Goal: Check status: Check status

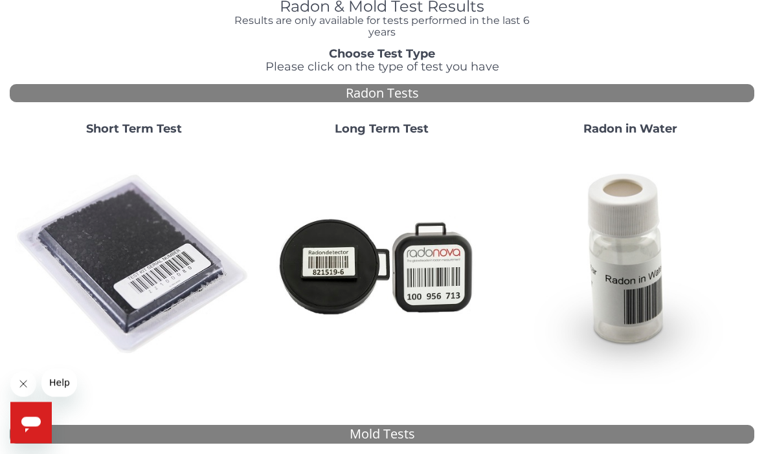
scroll to position [63, 0]
click at [138, 247] on img at bounding box center [133, 264] width 237 height 237
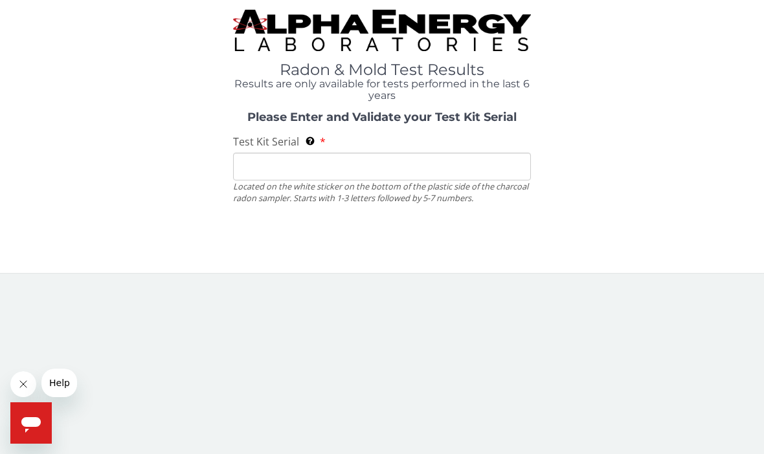
scroll to position [0, 0]
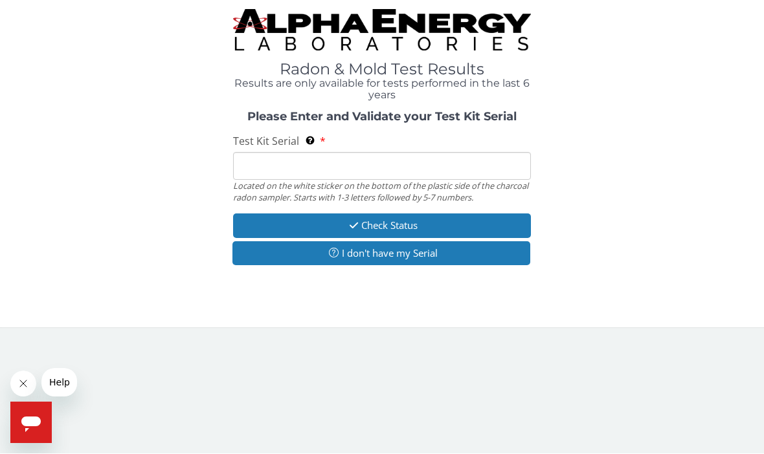
click at [401, 162] on input "Test Kit Serial Located on the white sticker on the bottom of the plastic side …" at bounding box center [382, 167] width 298 height 28
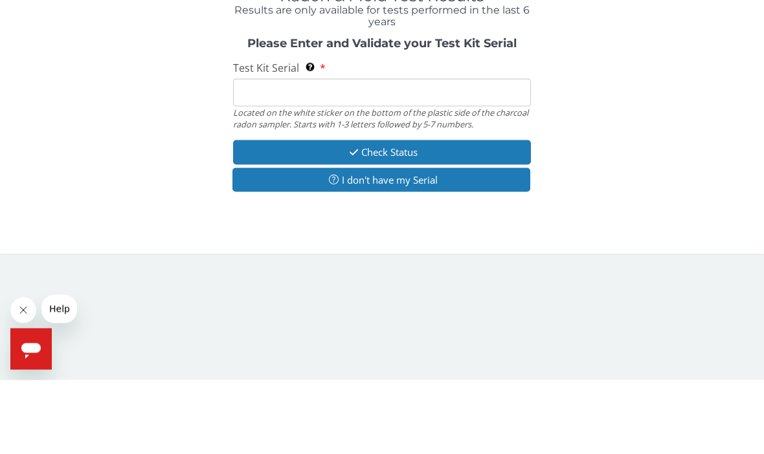
type input "N"
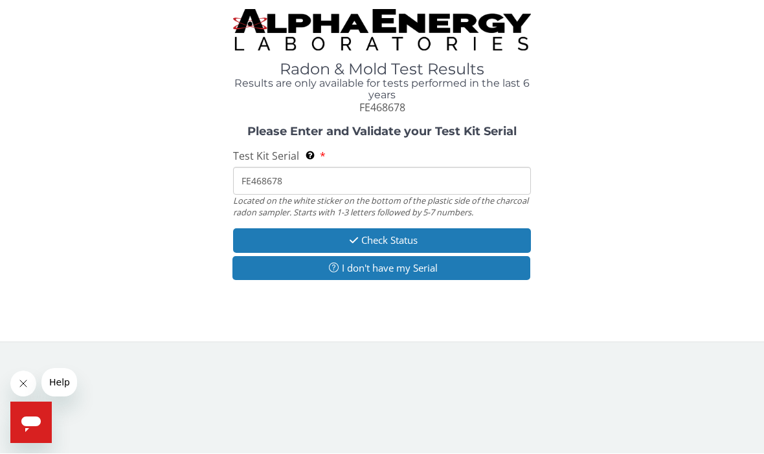
type input "FE468678"
click at [470, 235] on button "Check Status" at bounding box center [382, 241] width 298 height 24
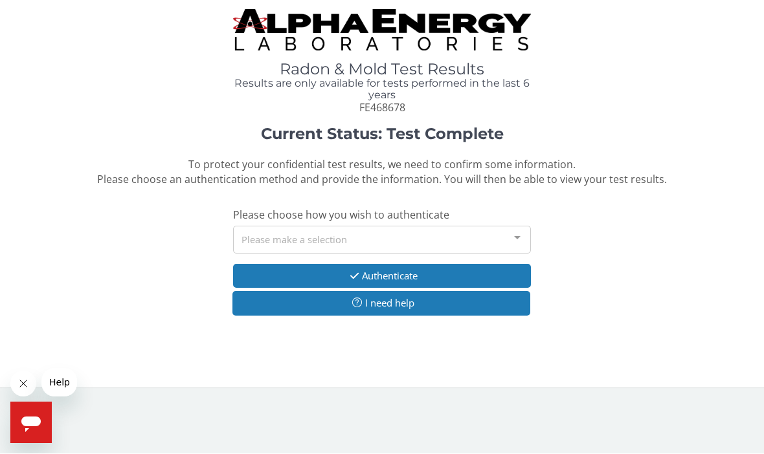
click at [523, 239] on div at bounding box center [517, 239] width 26 height 25
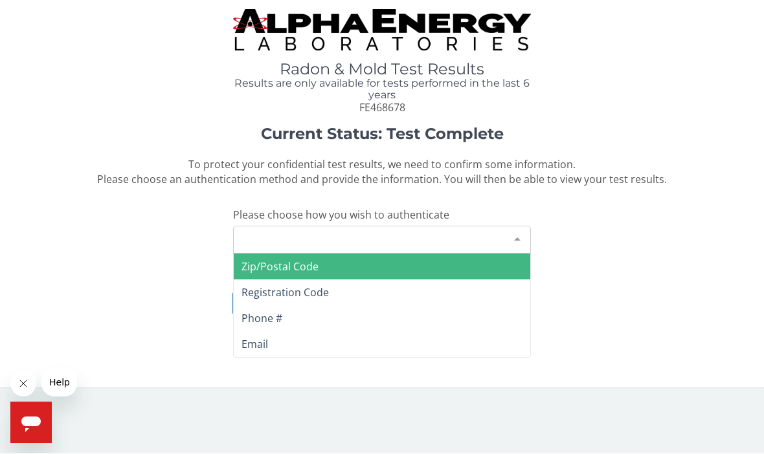
click at [280, 315] on span "Phone #" at bounding box center [261, 319] width 41 height 14
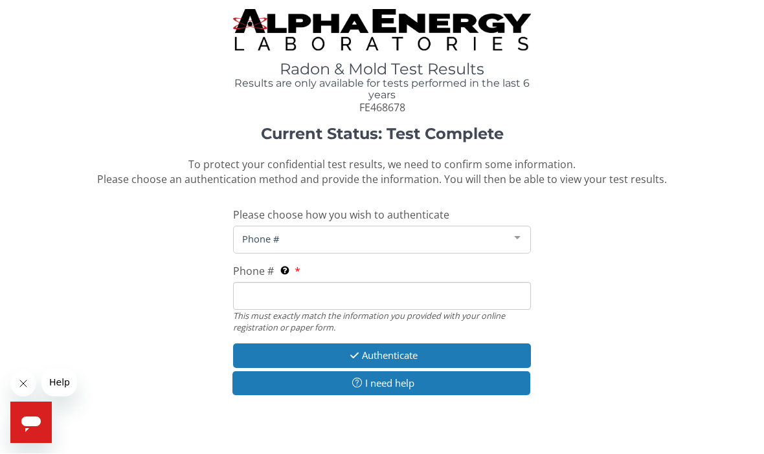
scroll to position [1, 0]
click at [333, 291] on input "Phone # This must exactly match the information you provided with your online r…" at bounding box center [382, 296] width 298 height 28
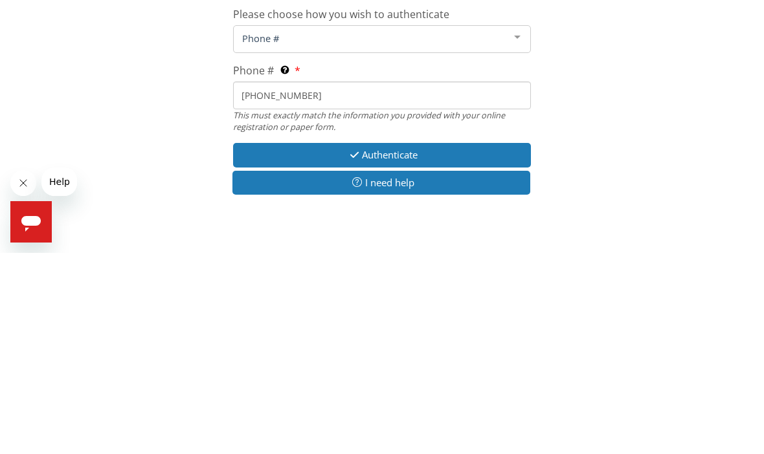
scroll to position [21, 0]
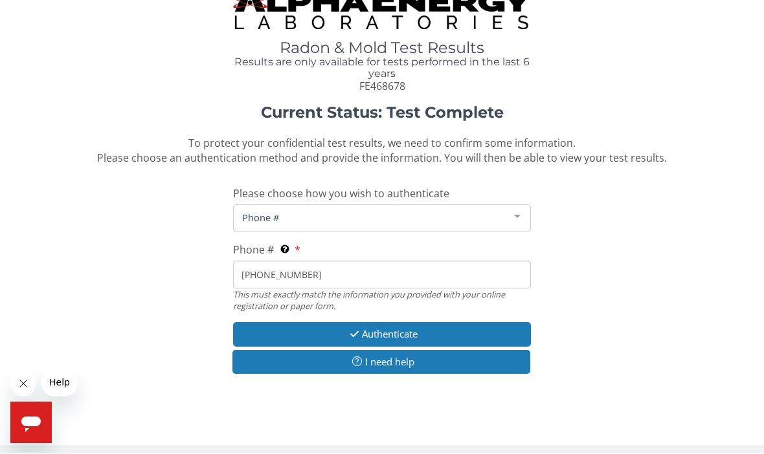
type input "[PHONE_NUMBER]"
click at [426, 327] on button "Authenticate" at bounding box center [382, 335] width 298 height 24
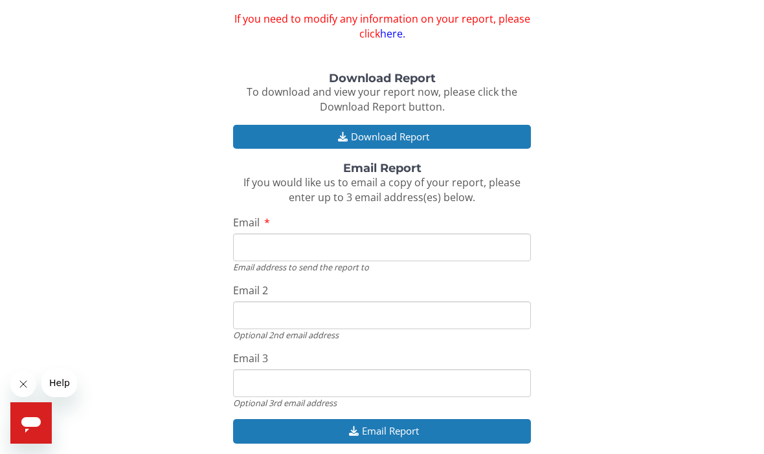
scroll to position [118, 0]
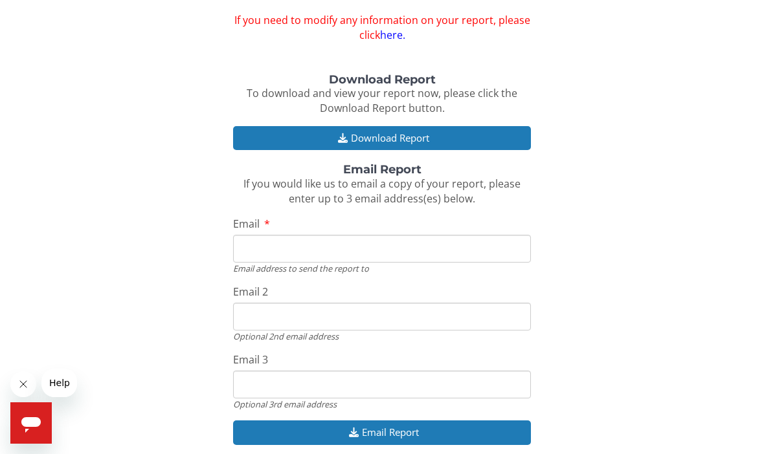
click at [372, 242] on input "Email" at bounding box center [382, 249] width 298 height 28
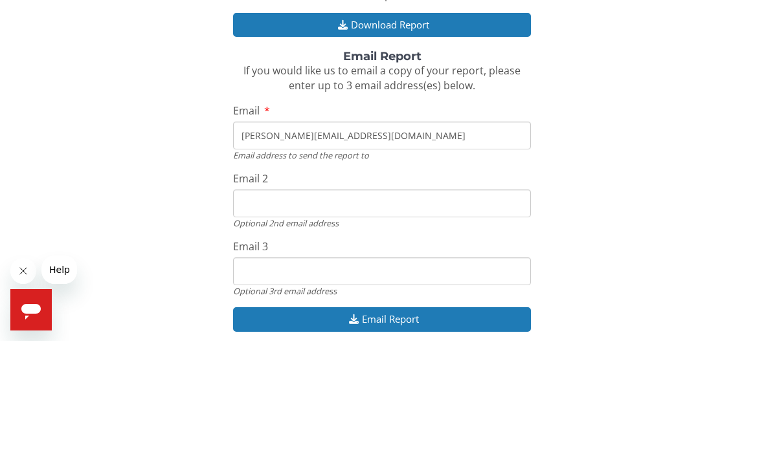
scroll to position [119, 0]
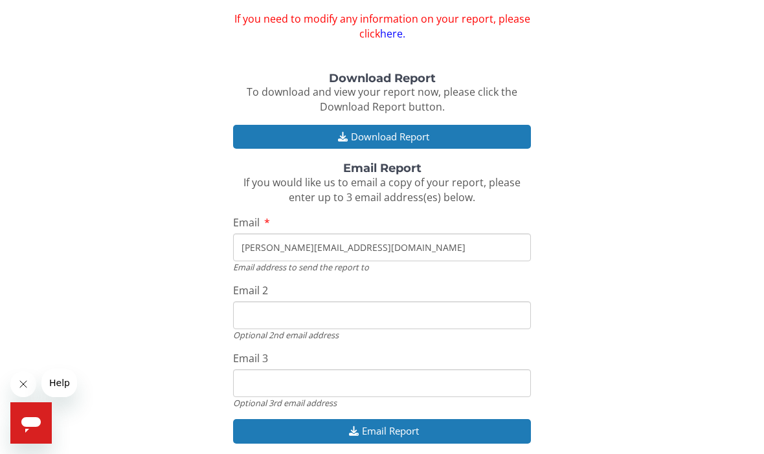
type input "[PERSON_NAME][EMAIL_ADDRESS][DOMAIN_NAME]"
click at [442, 424] on button "Email Report" at bounding box center [382, 431] width 298 height 24
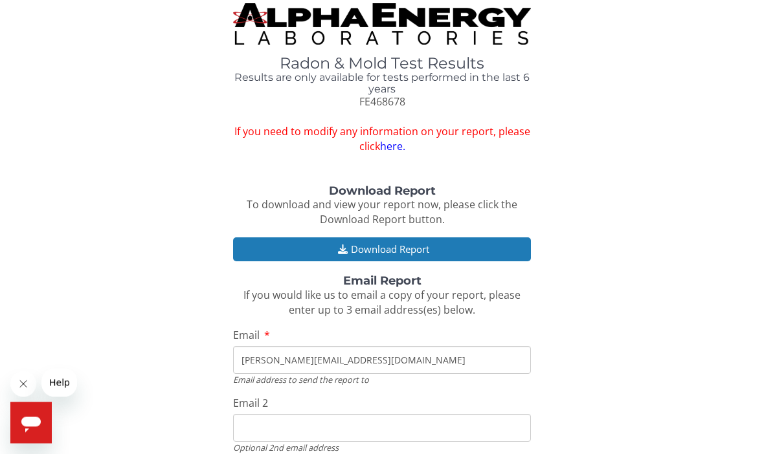
scroll to position [2, 0]
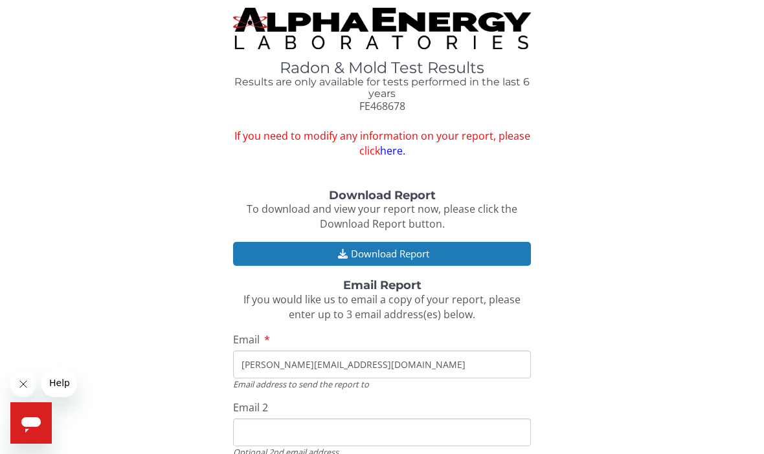
click at [415, 246] on button "Download Report" at bounding box center [382, 254] width 298 height 24
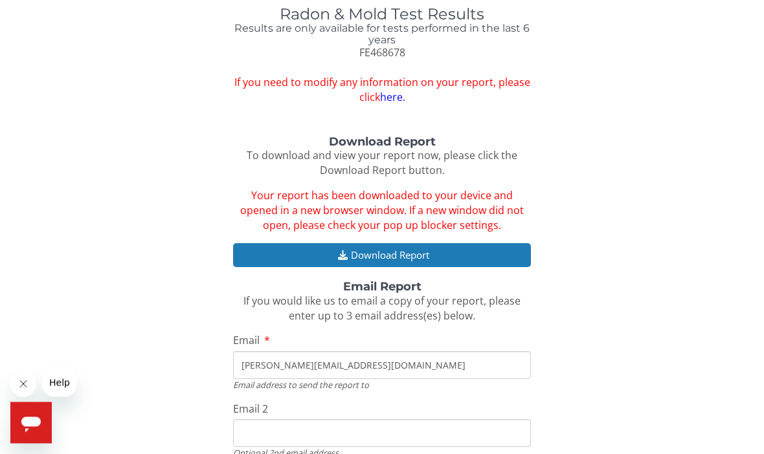
scroll to position [0, 0]
